Goal: Information Seeking & Learning: Learn about a topic

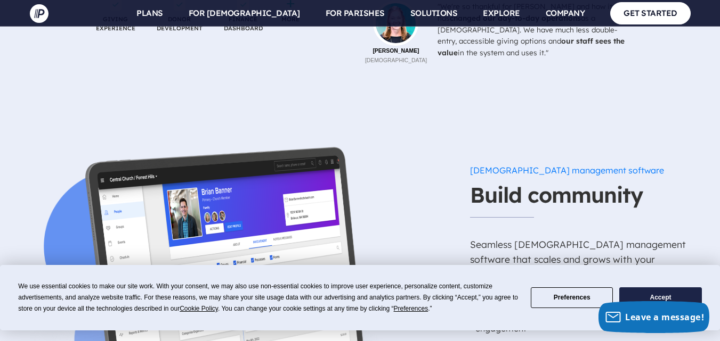
scroll to position [1225, 0]
click at [635, 292] on button "Accept" at bounding box center [660, 298] width 82 height 21
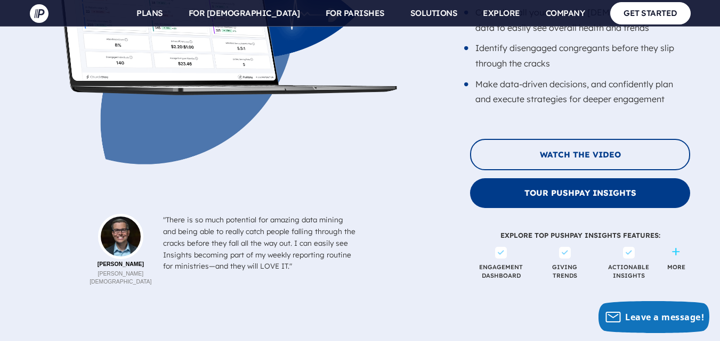
scroll to position [2504, 0]
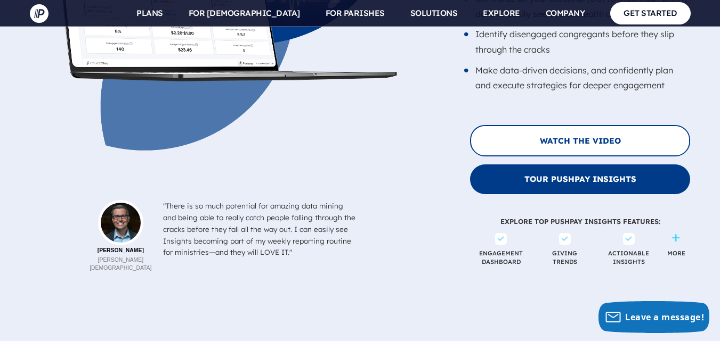
click at [536, 125] on button "Watch the Video" at bounding box center [580, 140] width 220 height 31
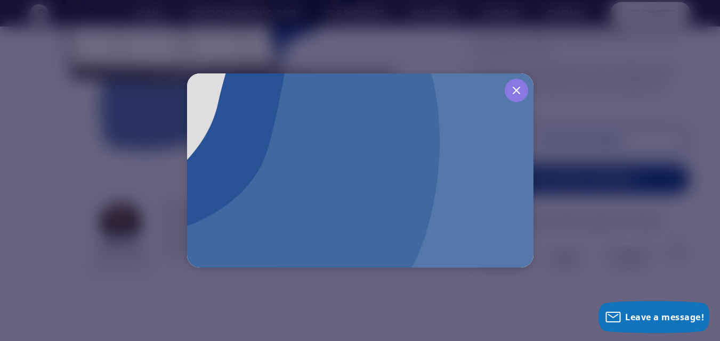
click at [510, 89] on icon at bounding box center [516, 90] width 13 height 13
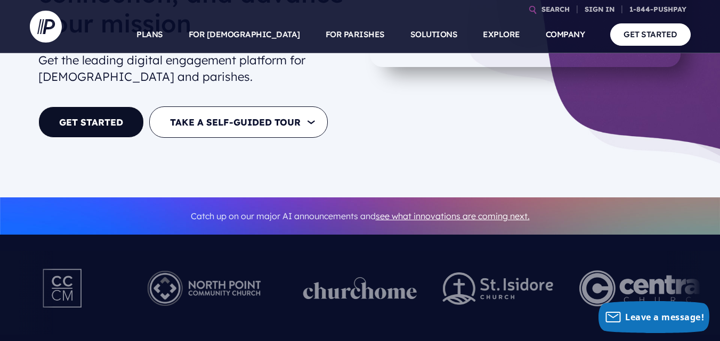
scroll to position [0, 0]
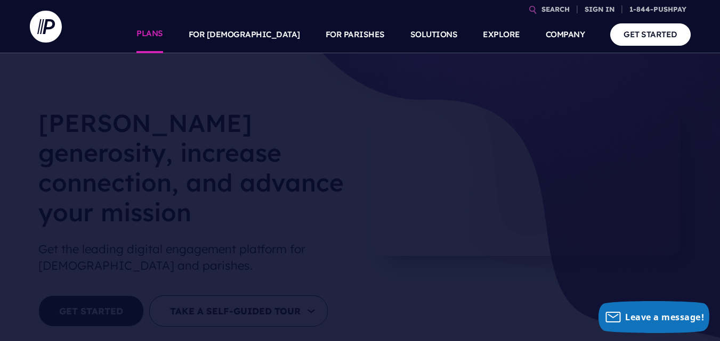
click at [163, 26] on link "PLANS" at bounding box center [149, 34] width 27 height 37
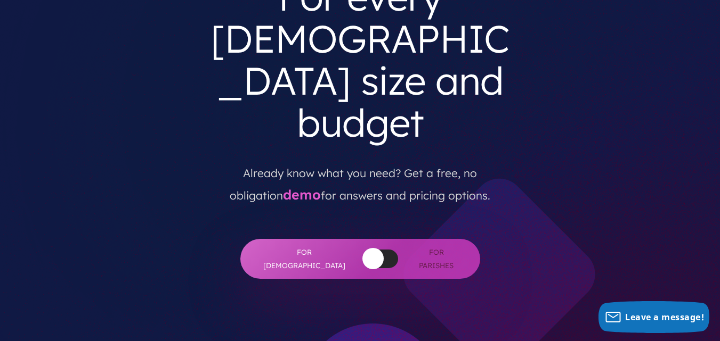
scroll to position [213, 0]
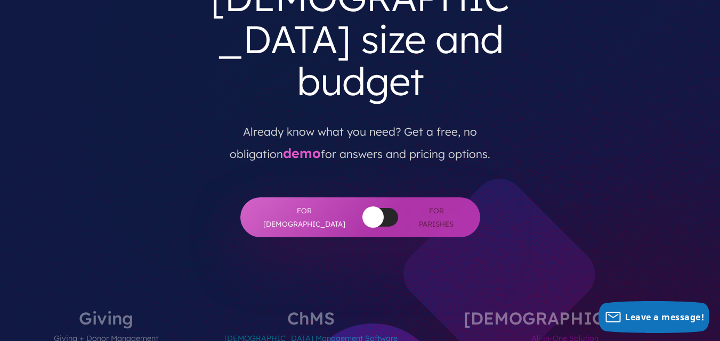
scroll to position [213, 0]
